Goal: Information Seeking & Learning: Learn about a topic

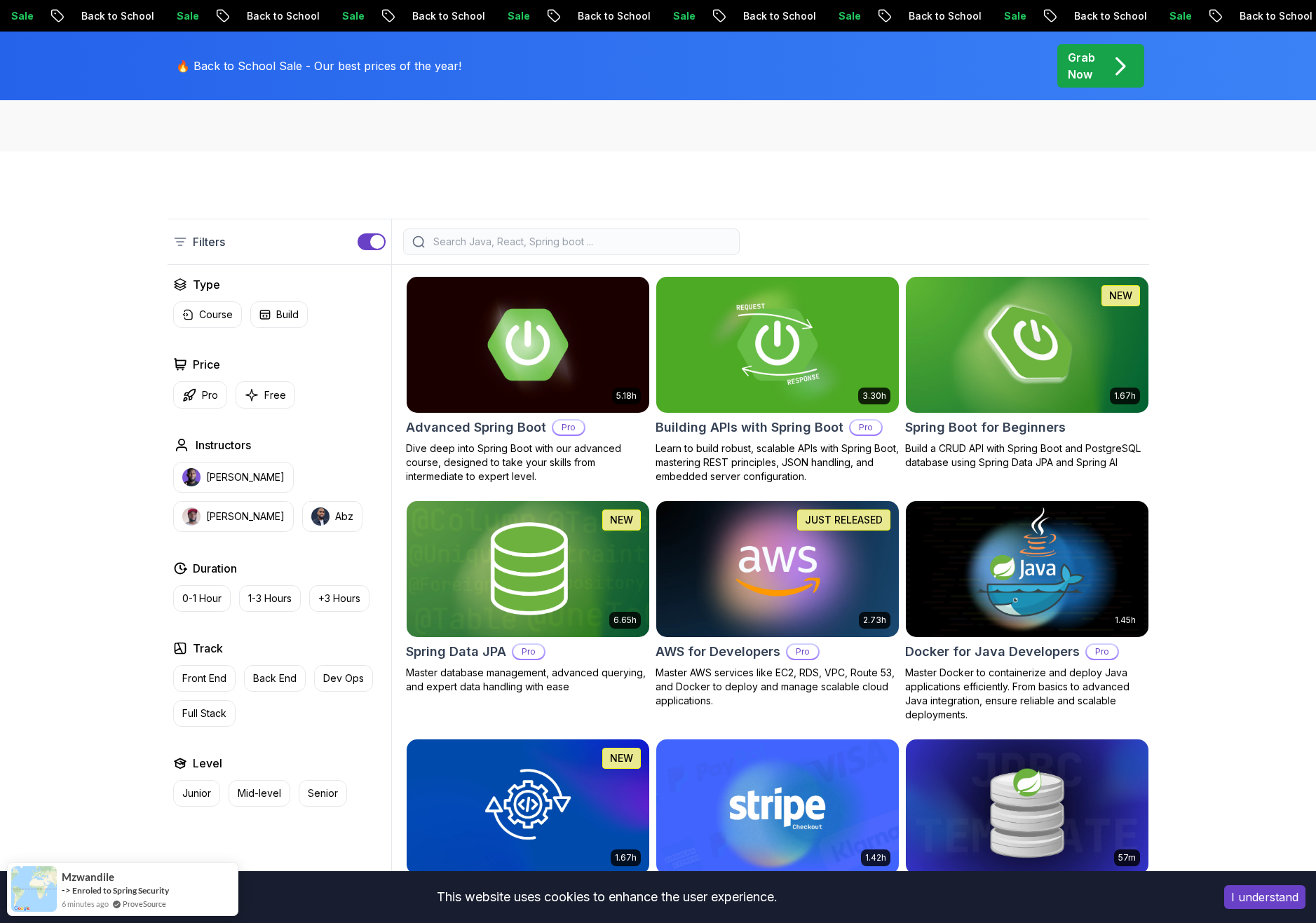
scroll to position [257, 0]
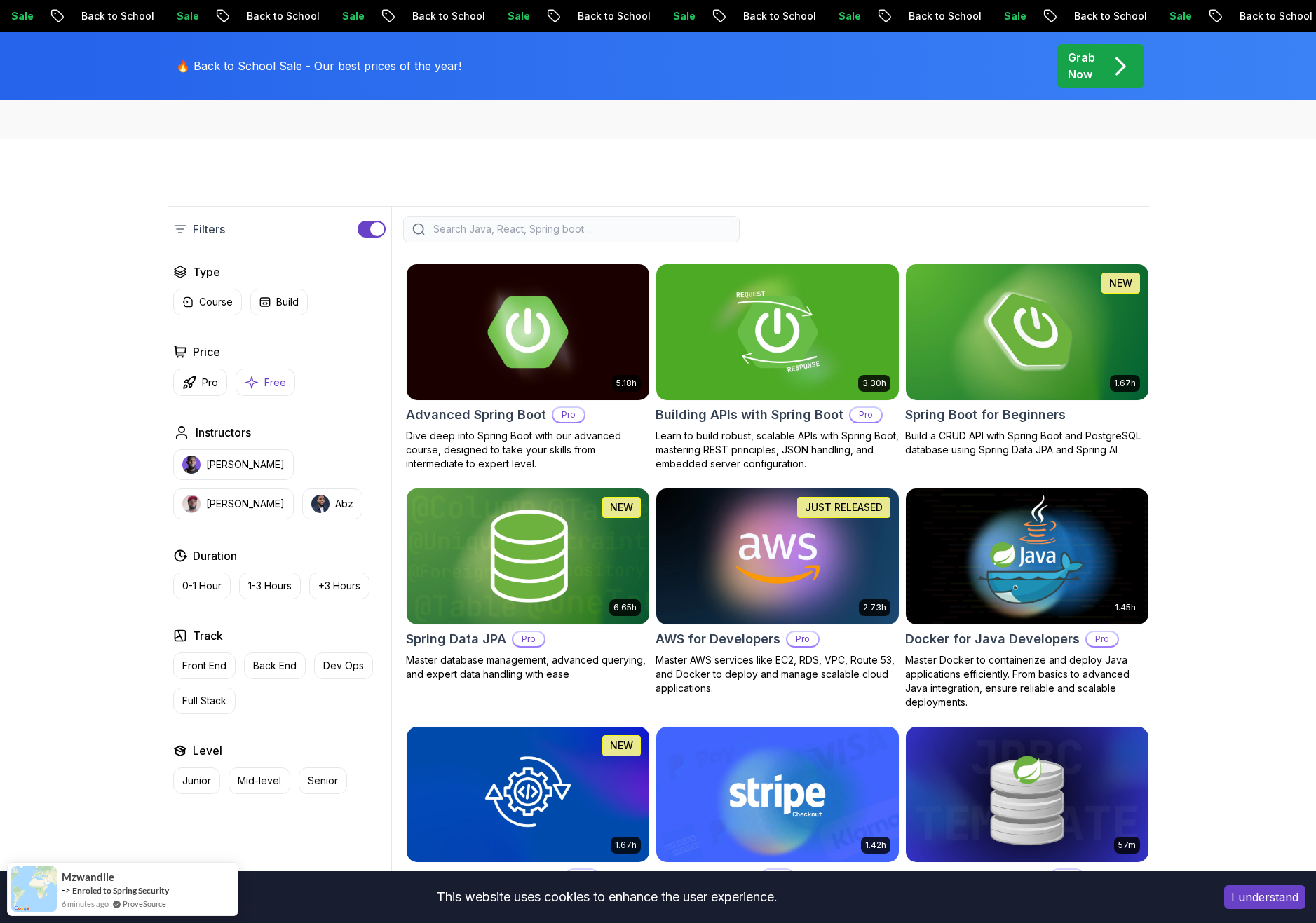
click at [264, 378] on p "Free" at bounding box center [275, 383] width 21 height 14
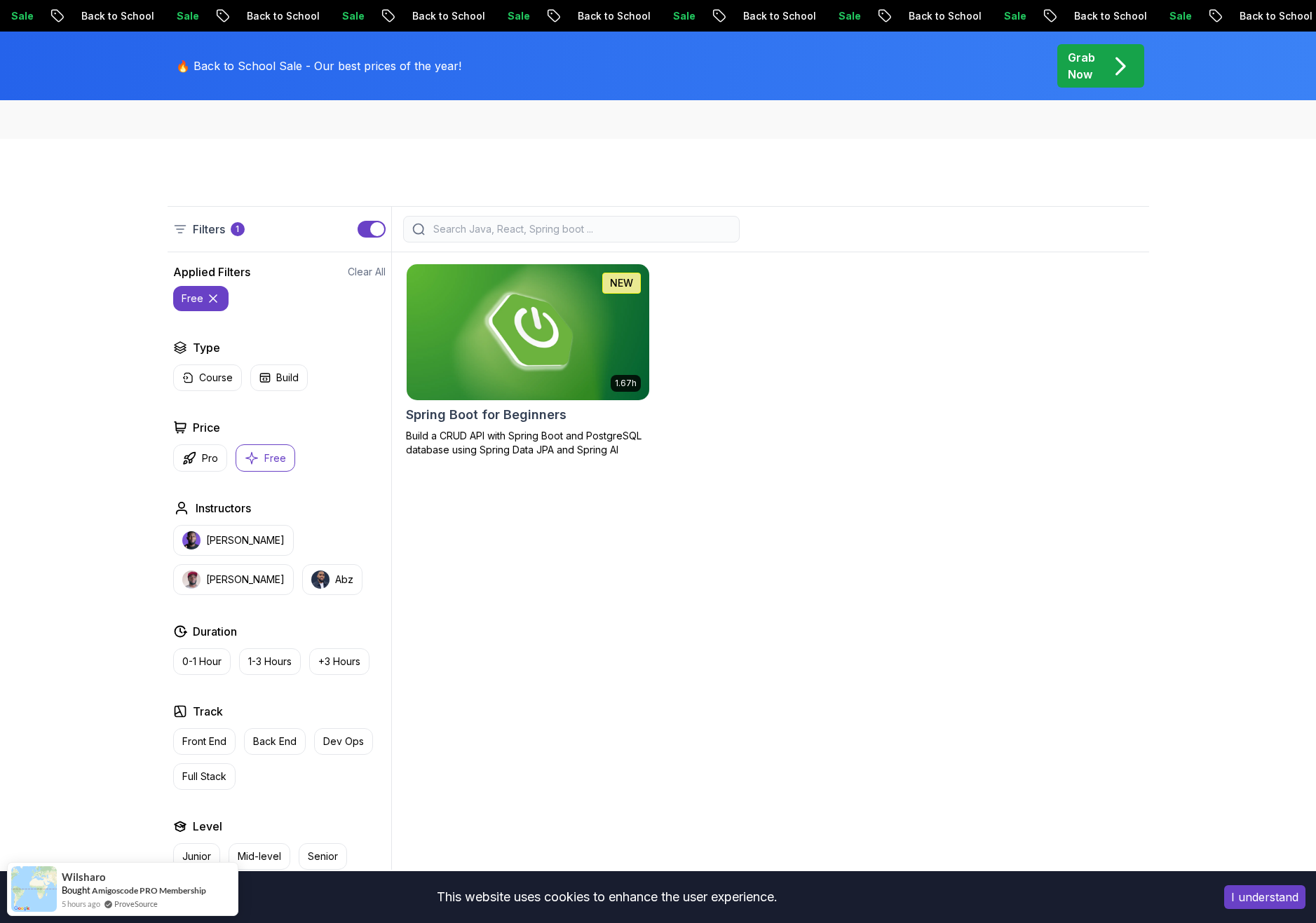
click at [262, 378] on icon "button" at bounding box center [264, 377] width 9 height 9
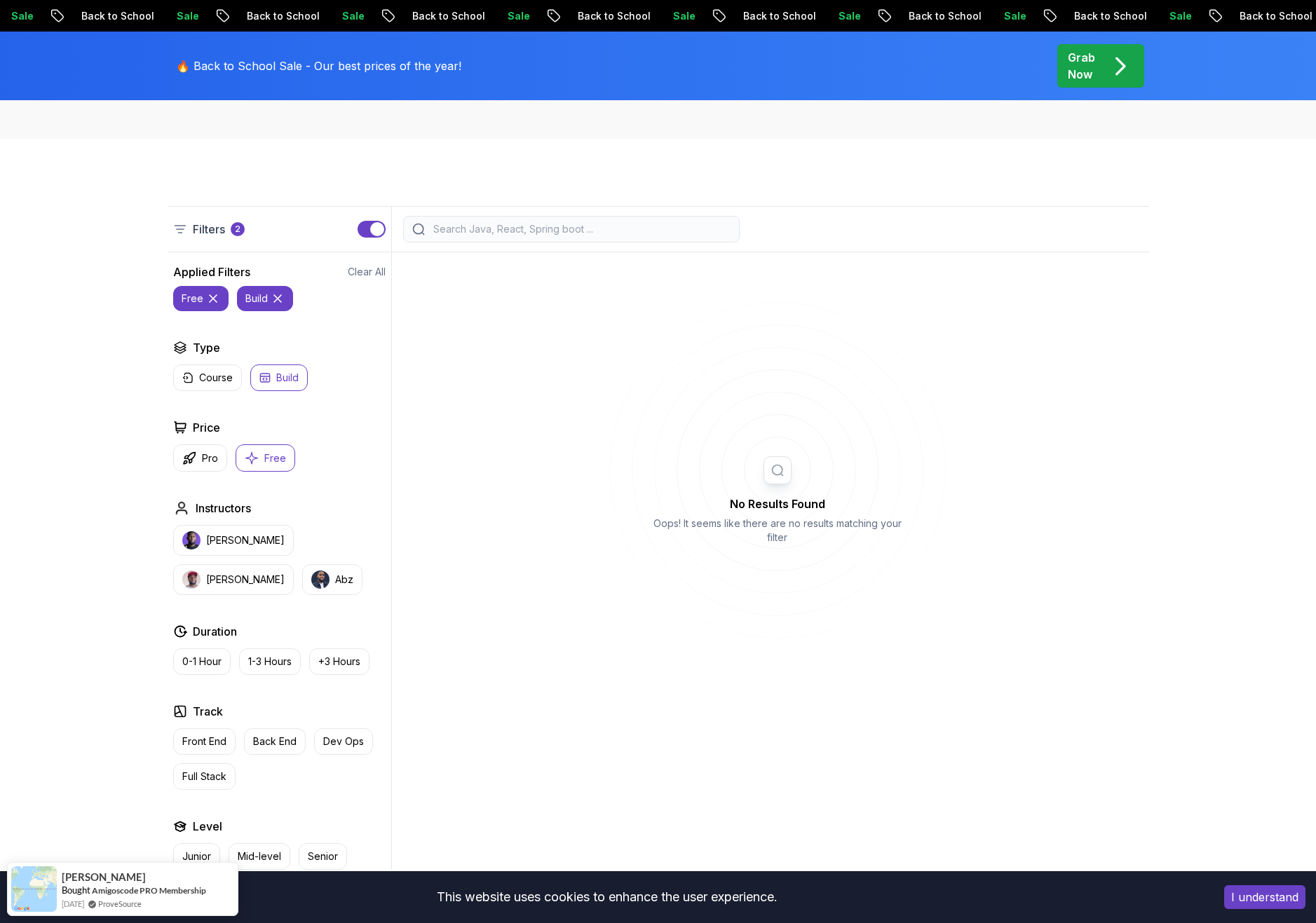
click at [291, 384] on p "Build" at bounding box center [287, 378] width 22 height 14
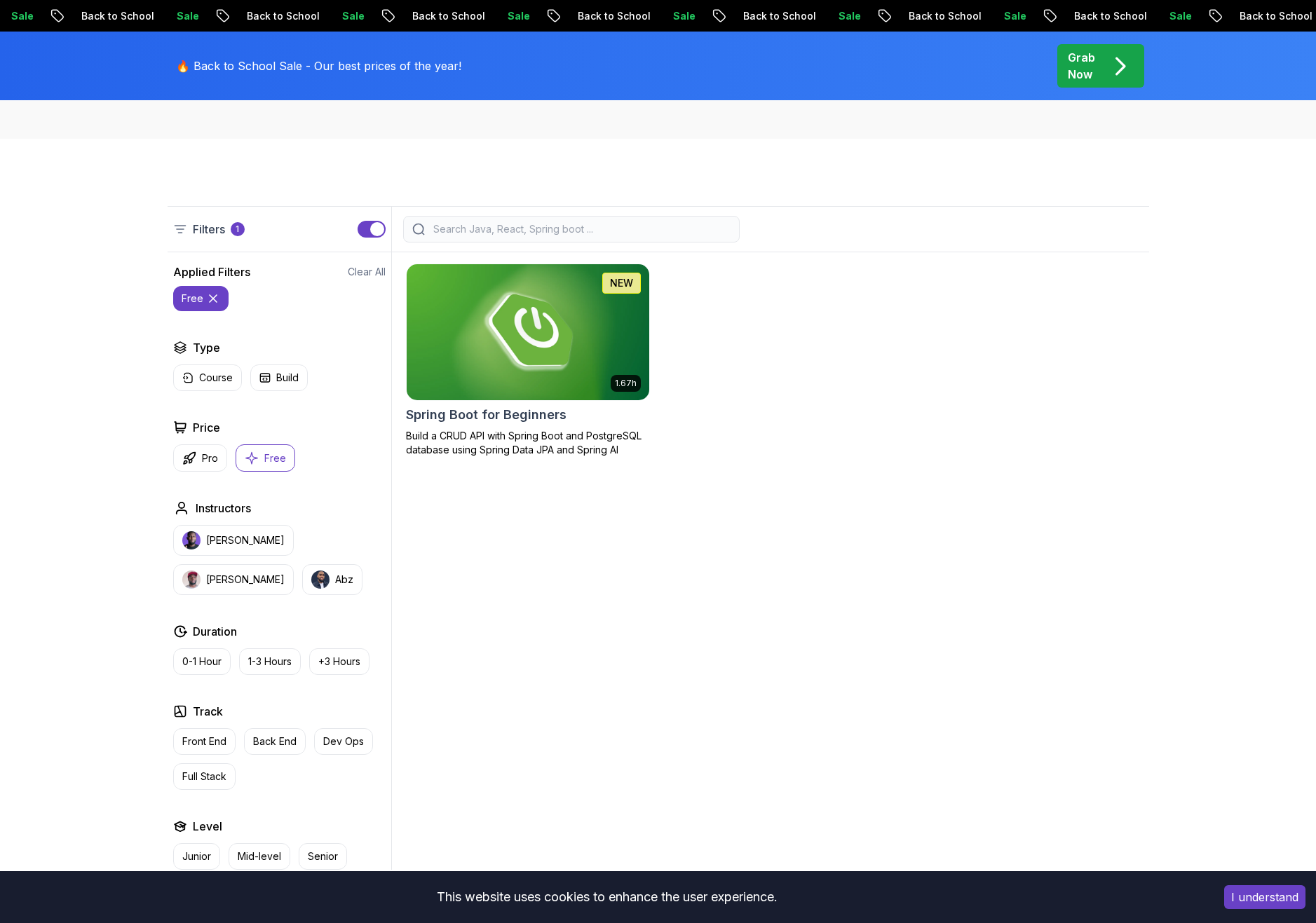
click at [265, 462] on p "Free" at bounding box center [275, 458] width 21 height 14
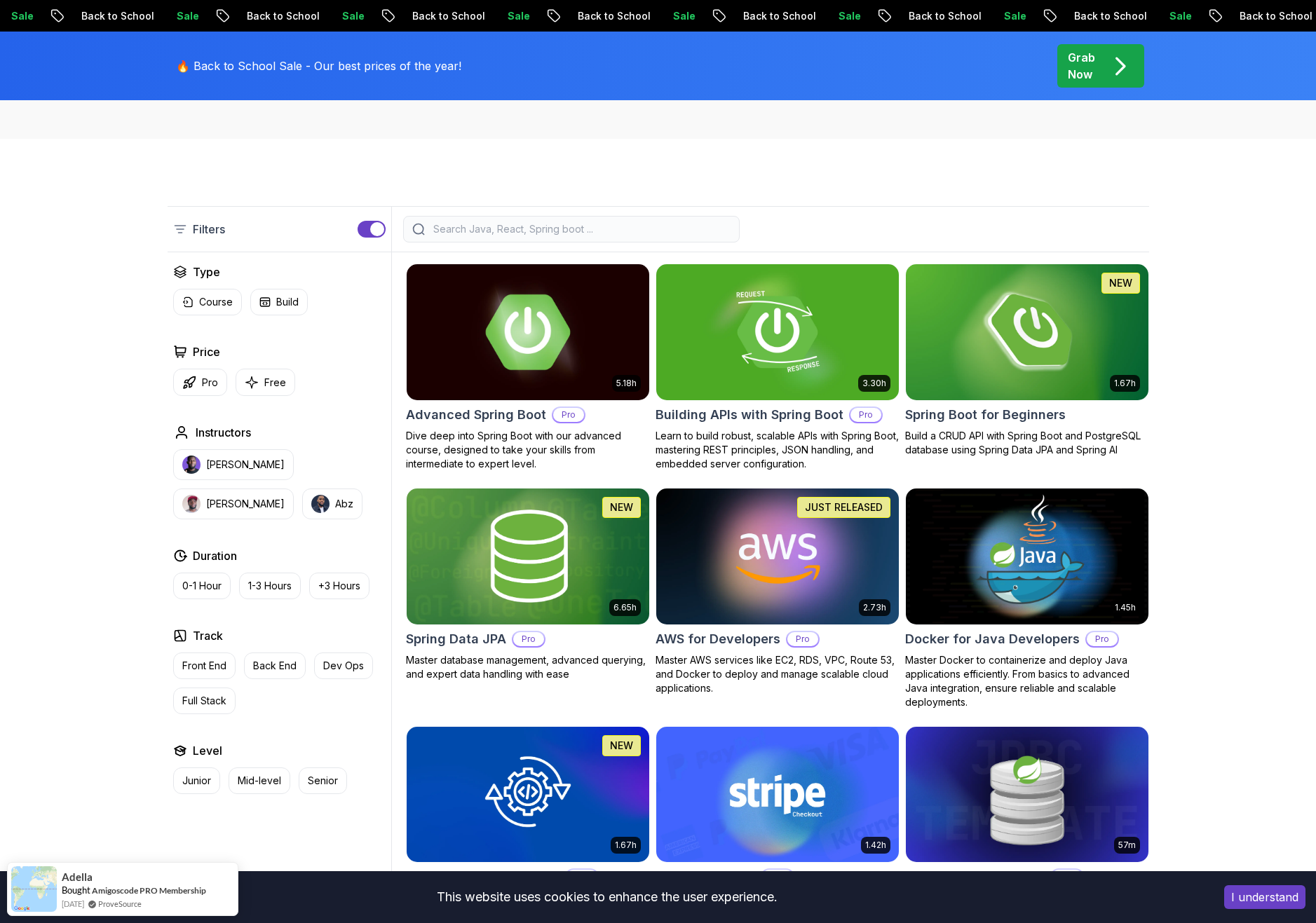
click at [474, 345] on img at bounding box center [528, 331] width 255 height 142
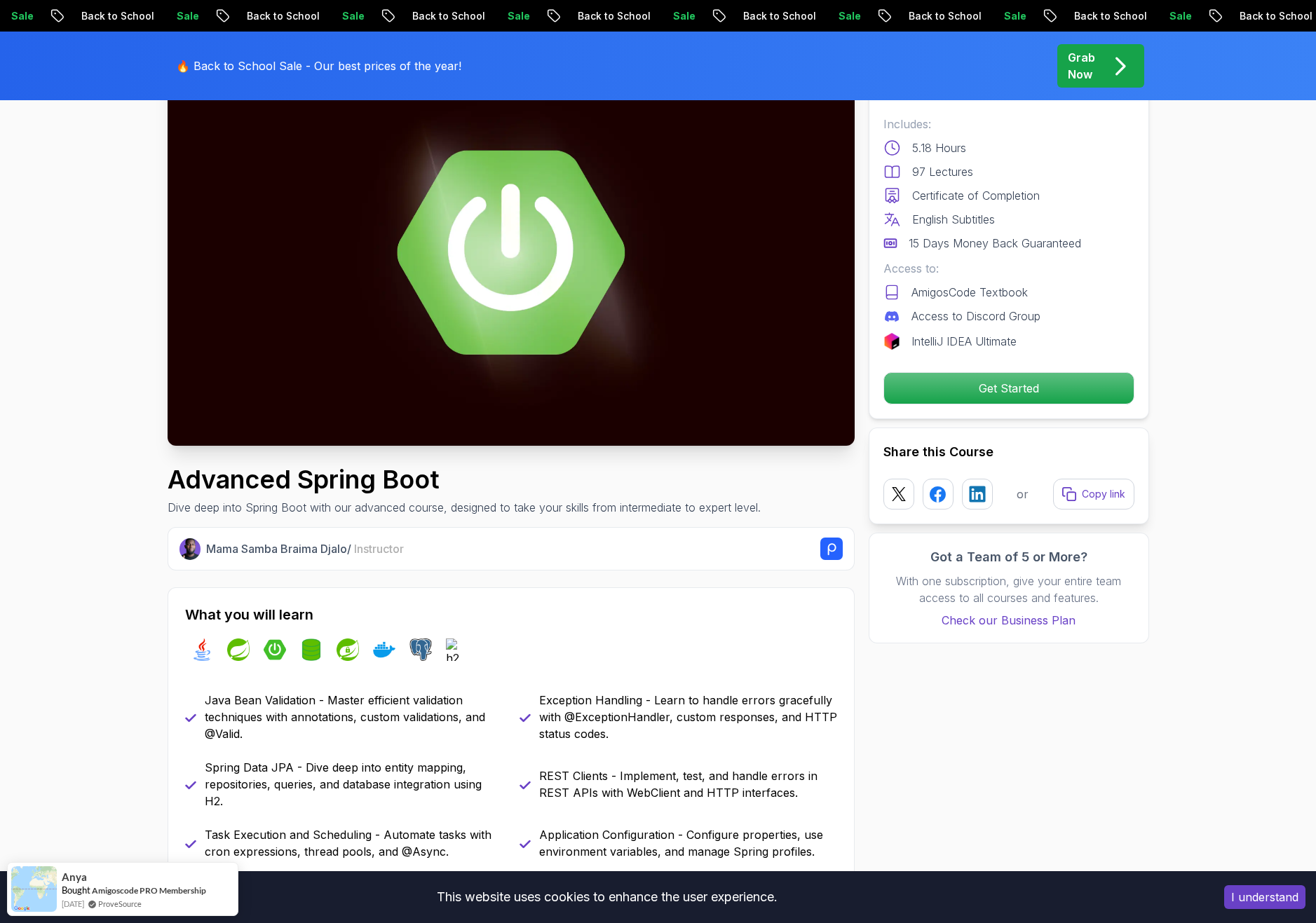
scroll to position [283, 0]
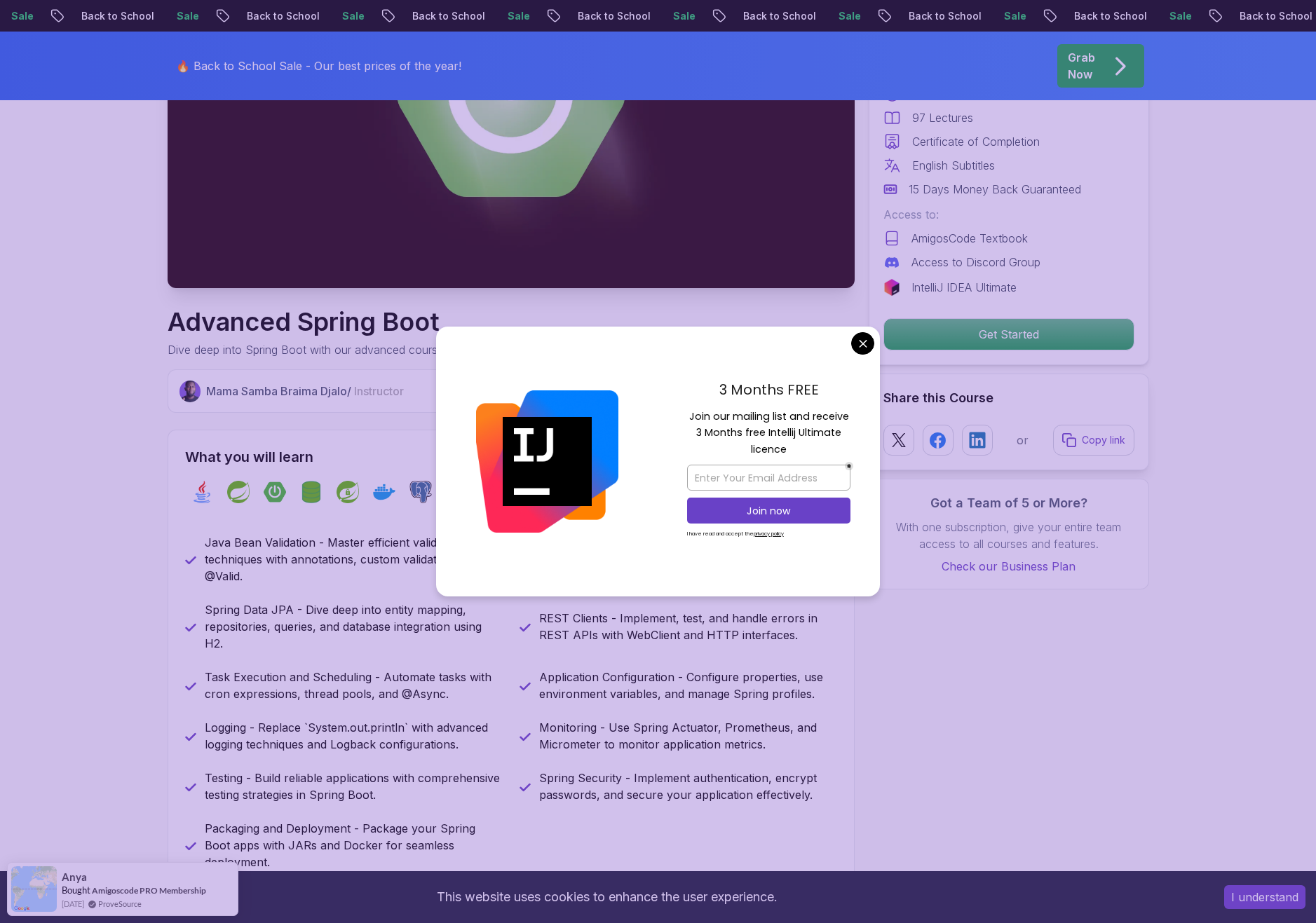
scroll to position [257, 0]
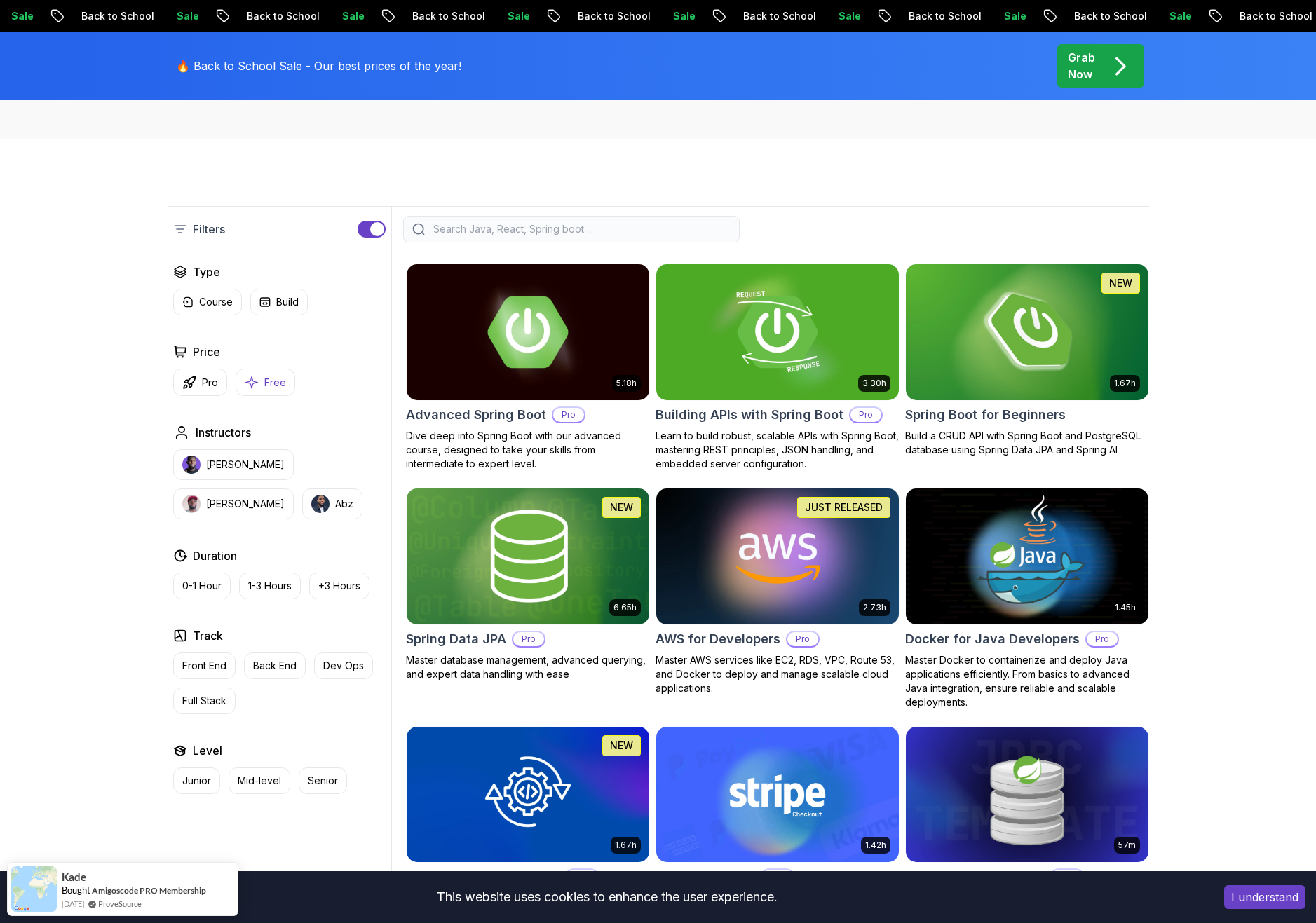
click at [283, 378] on p "Free" at bounding box center [275, 383] width 21 height 14
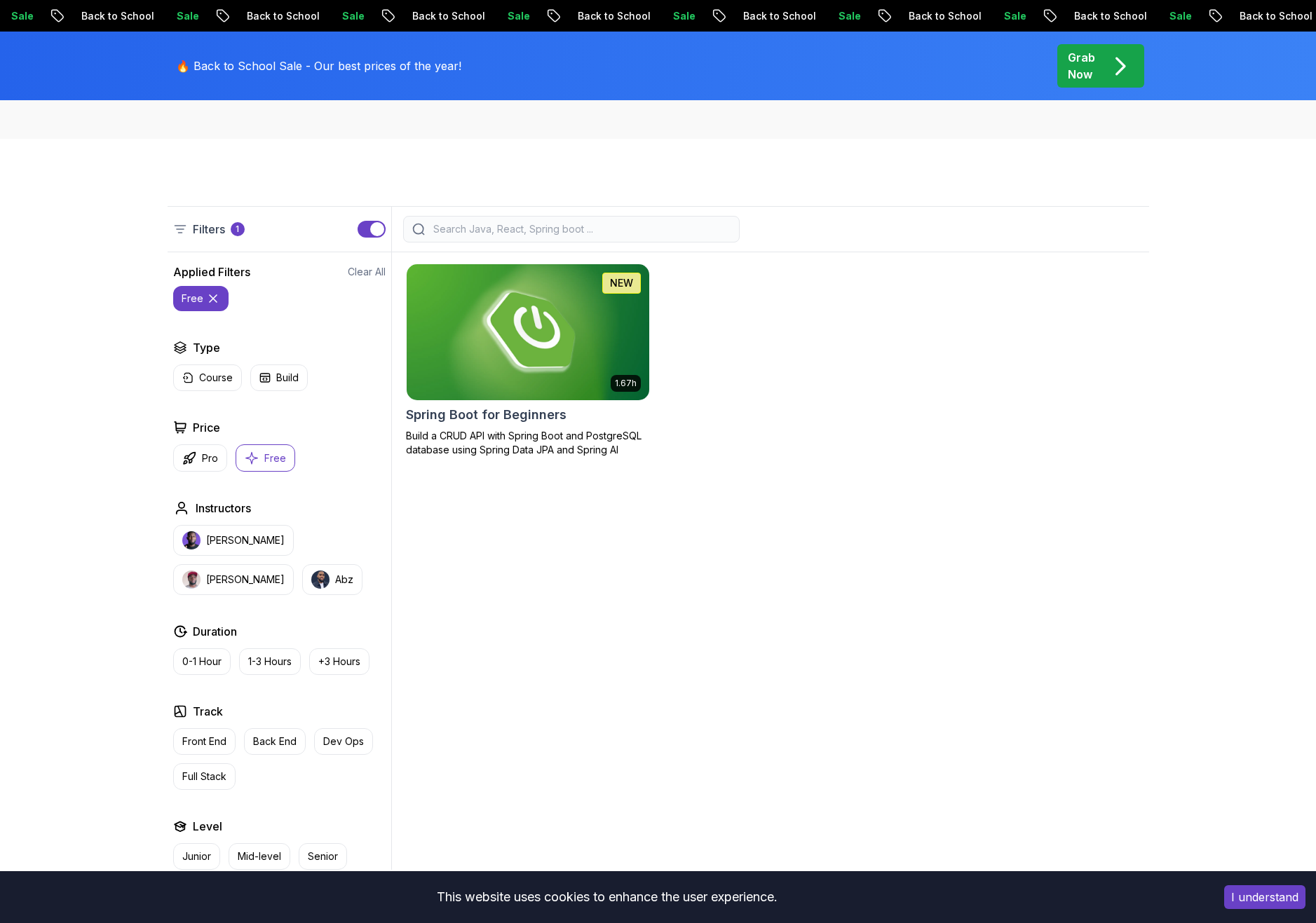
click at [535, 337] on img at bounding box center [528, 331] width 255 height 142
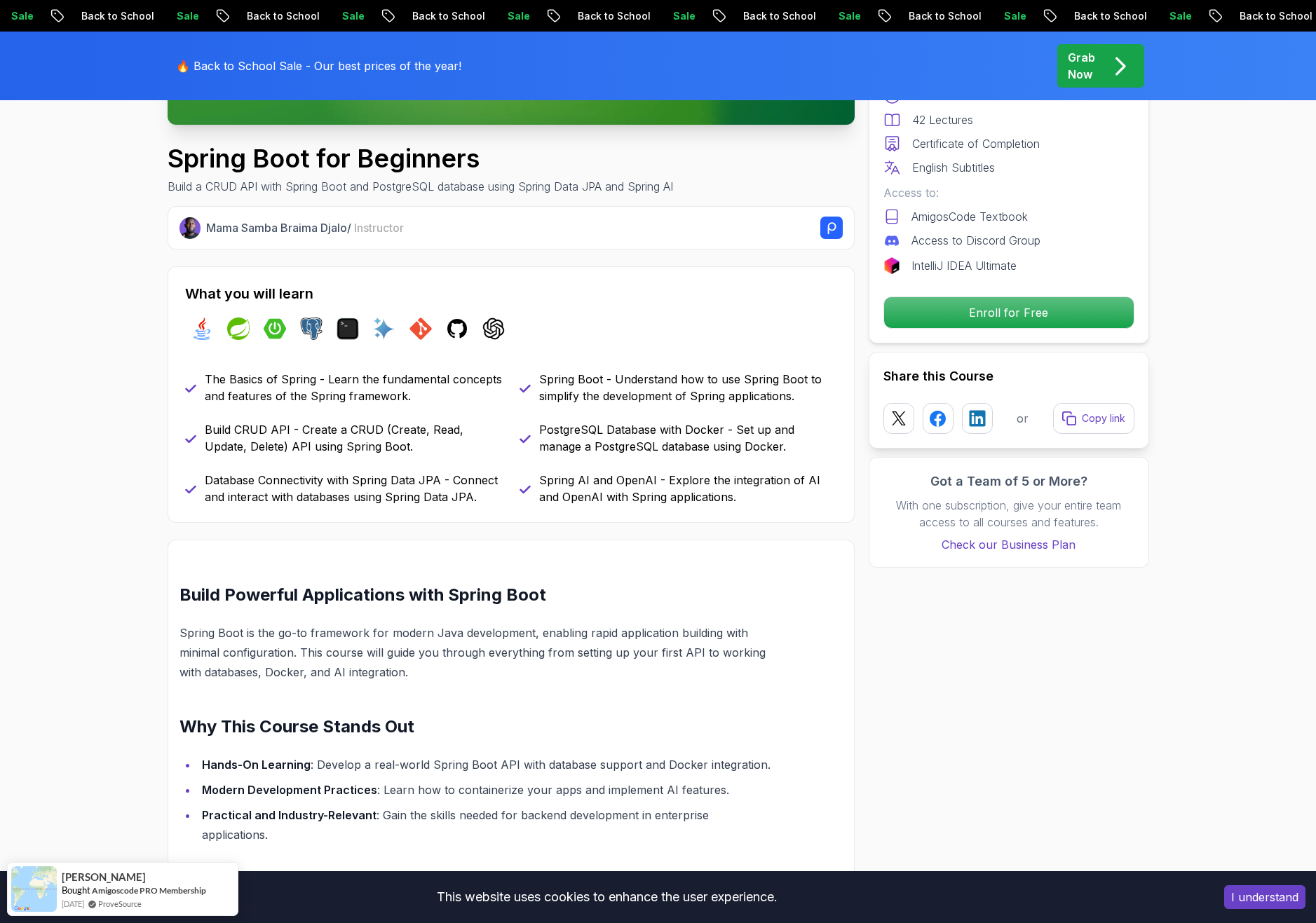
scroll to position [554, 0]
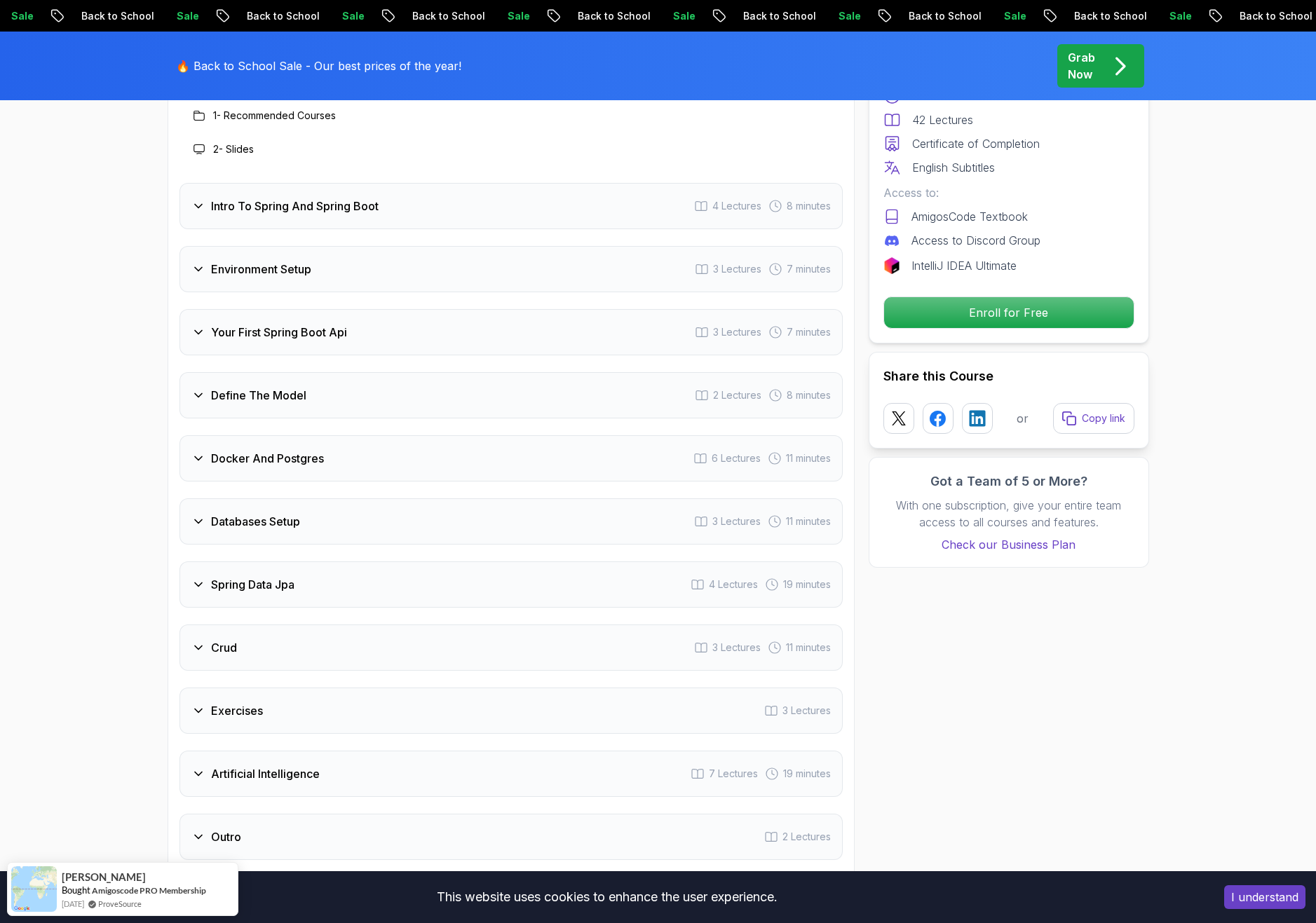
scroll to position [1893, 0]
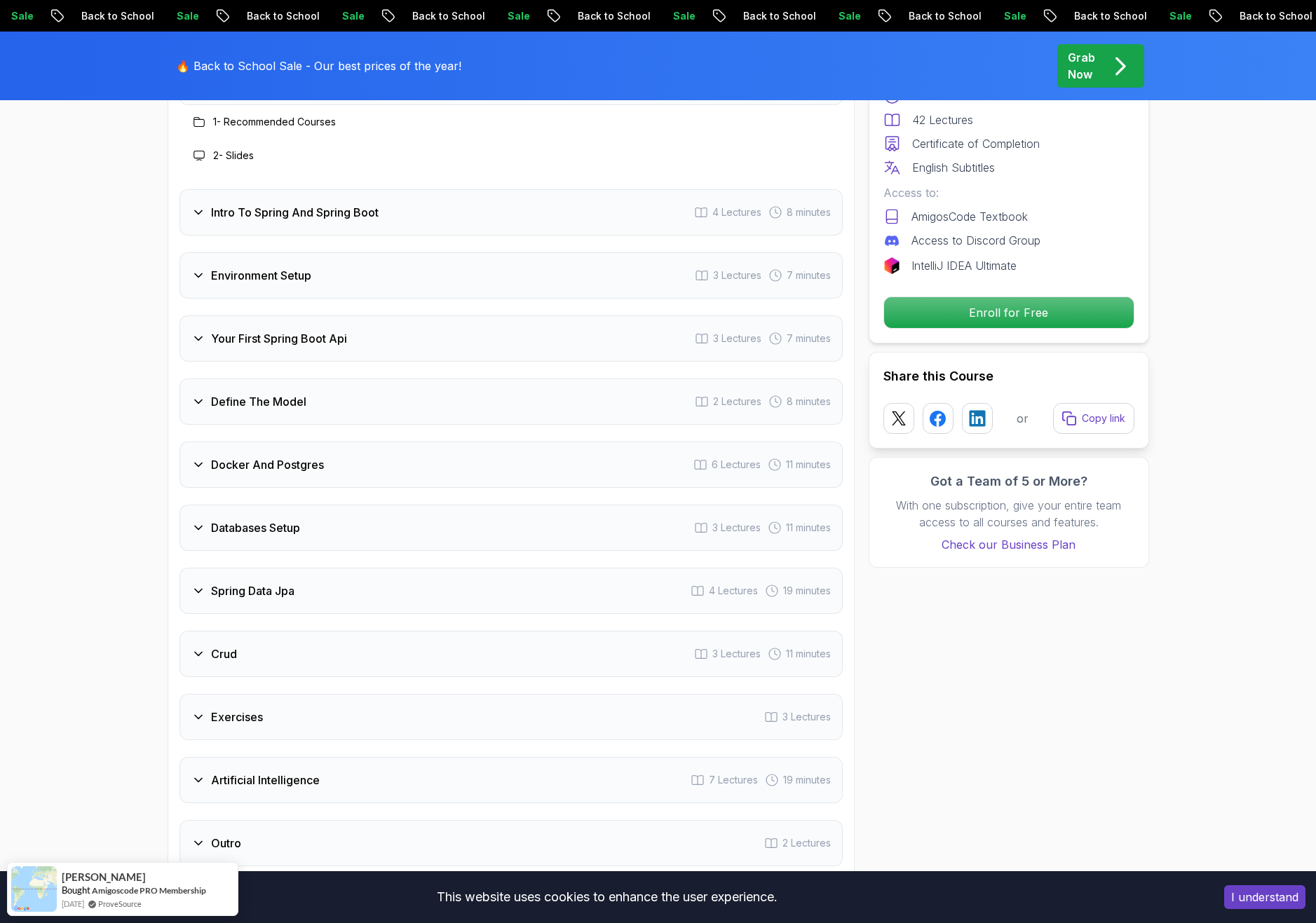
click at [363, 567] on div "Spring Data Jpa 4 Lectures 19 minutes" at bounding box center [511, 591] width 663 height 47
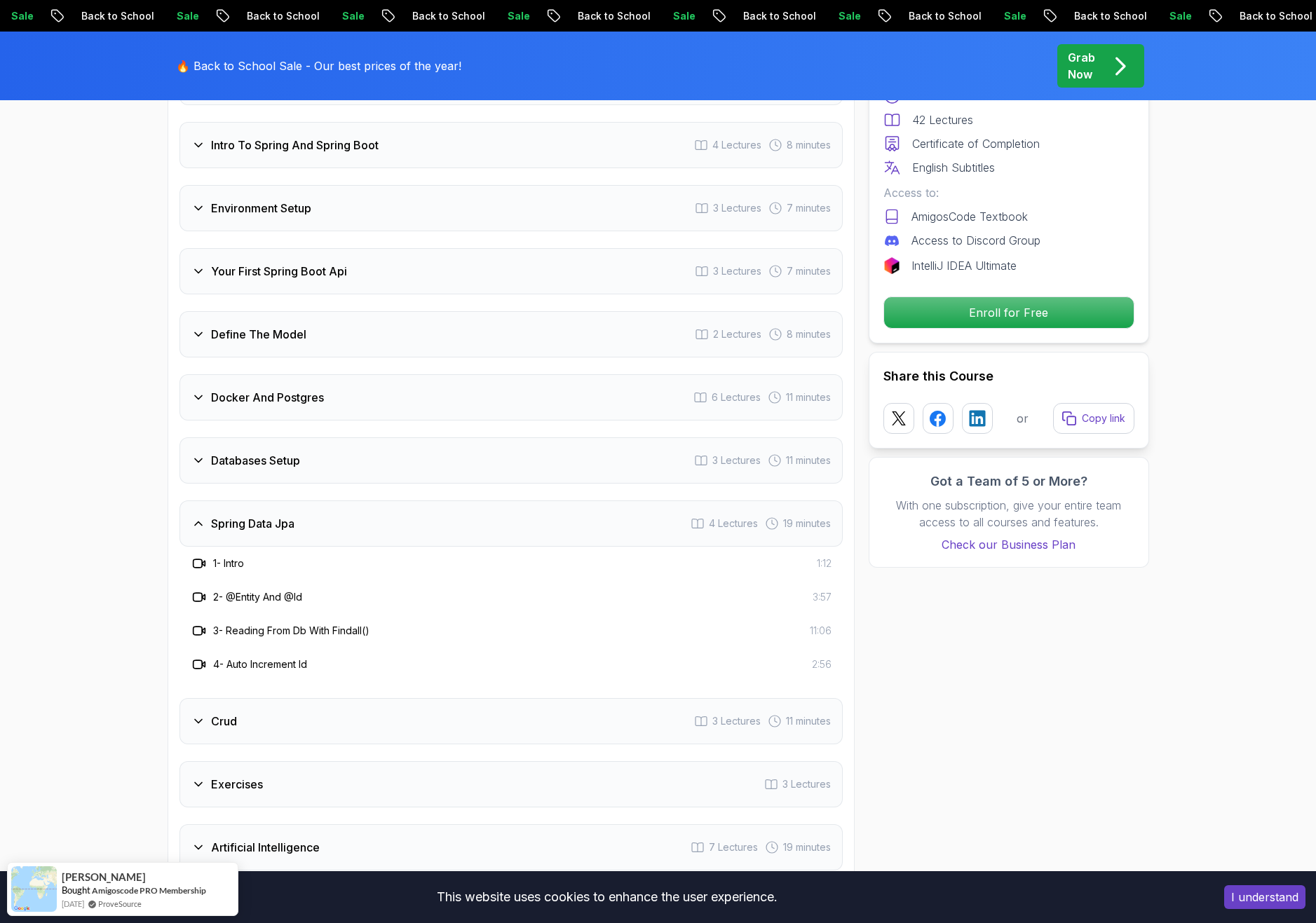
click at [323, 474] on div "Intro 2 Lectures Intro To Spring And Spring Boot 4 Lectures 8 minutes Environme…" at bounding box center [511, 496] width 663 height 874
click at [319, 502] on div "Spring Data Jpa 4 Lectures 19 minutes" at bounding box center [511, 524] width 663 height 47
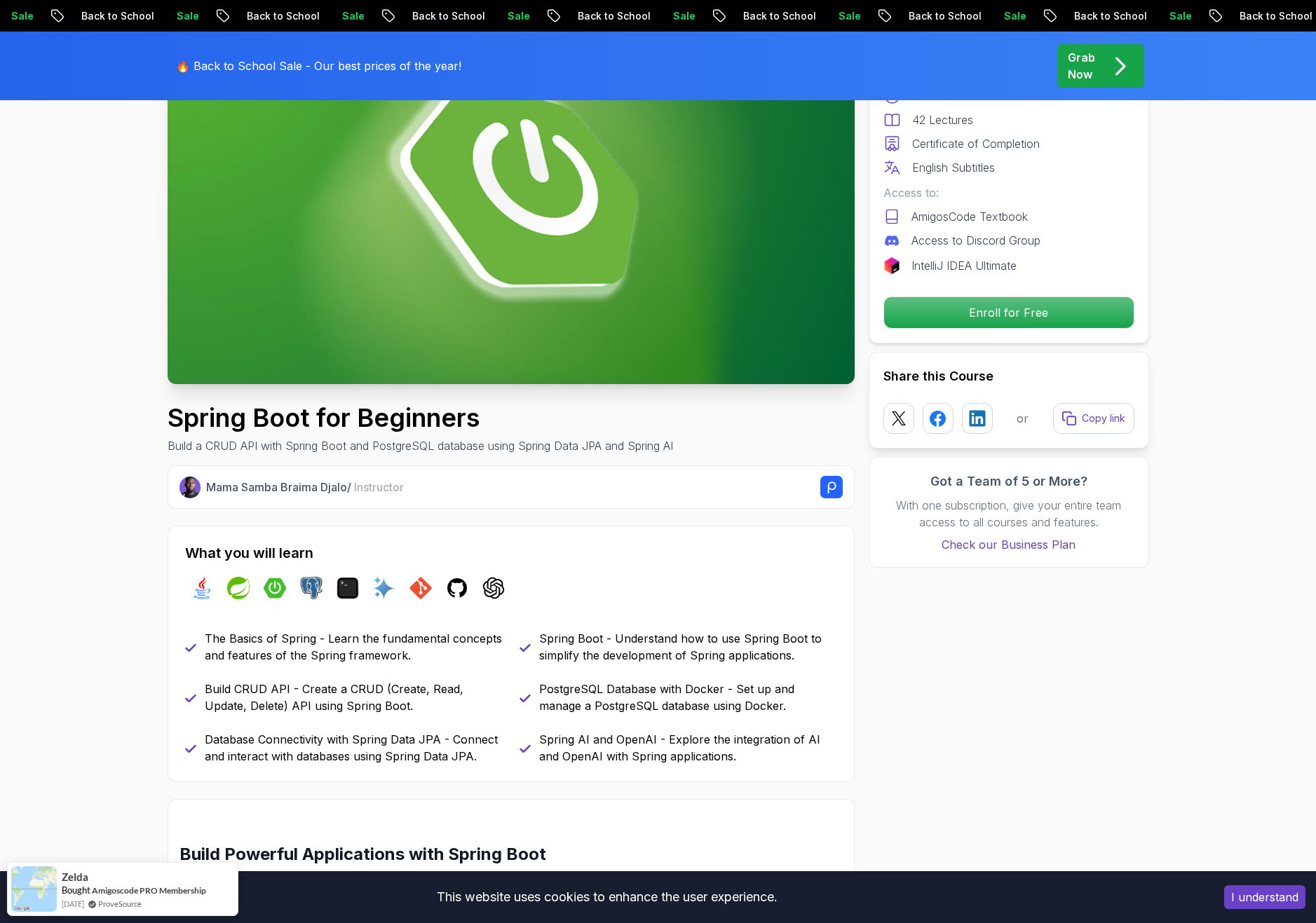
scroll to position [0, 0]
